Goal: Transaction & Acquisition: Purchase product/service

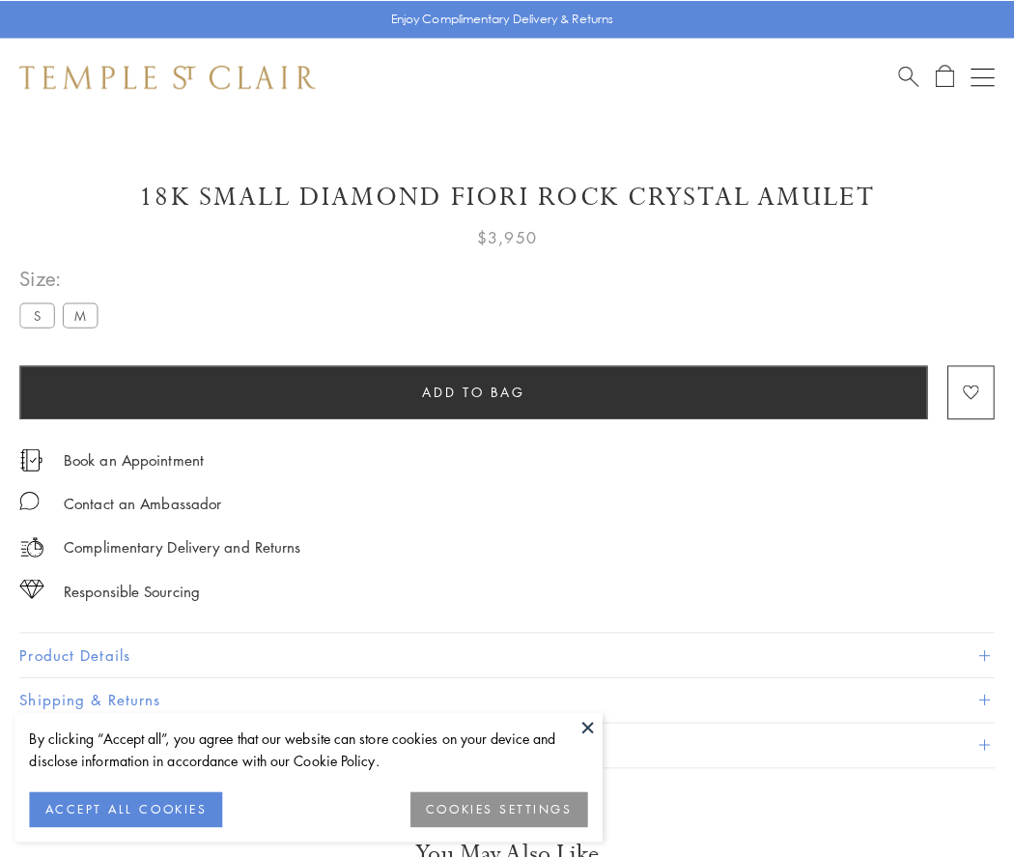
scroll to position [98, 0]
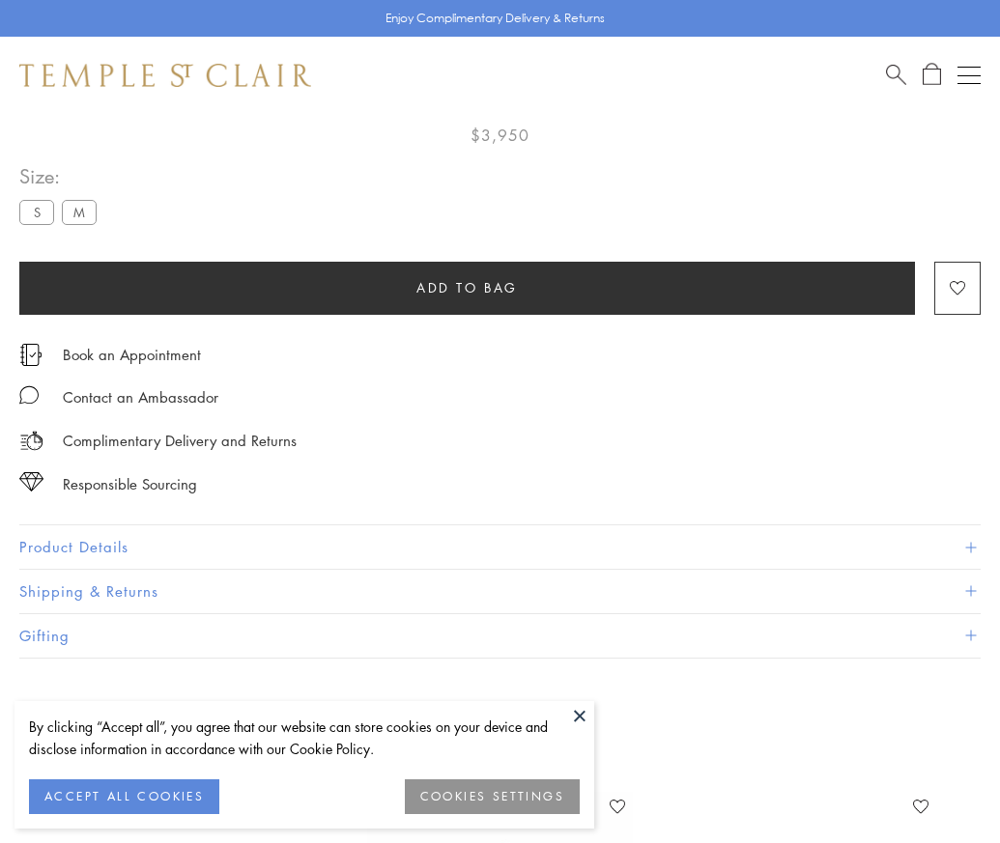
click at [467, 287] on span "Add to bag" at bounding box center [466, 287] width 101 height 21
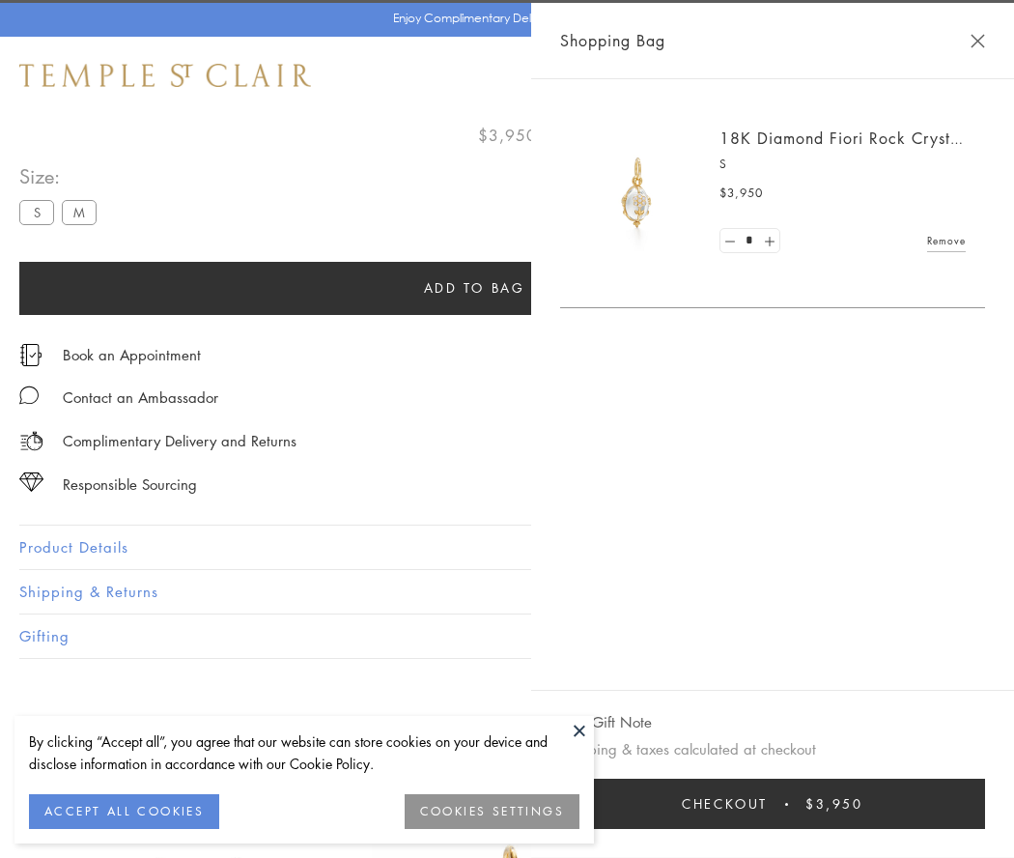
click at [797, 804] on button "Checkout $3,950" at bounding box center [772, 804] width 425 height 50
